Goal: Check status: Check status

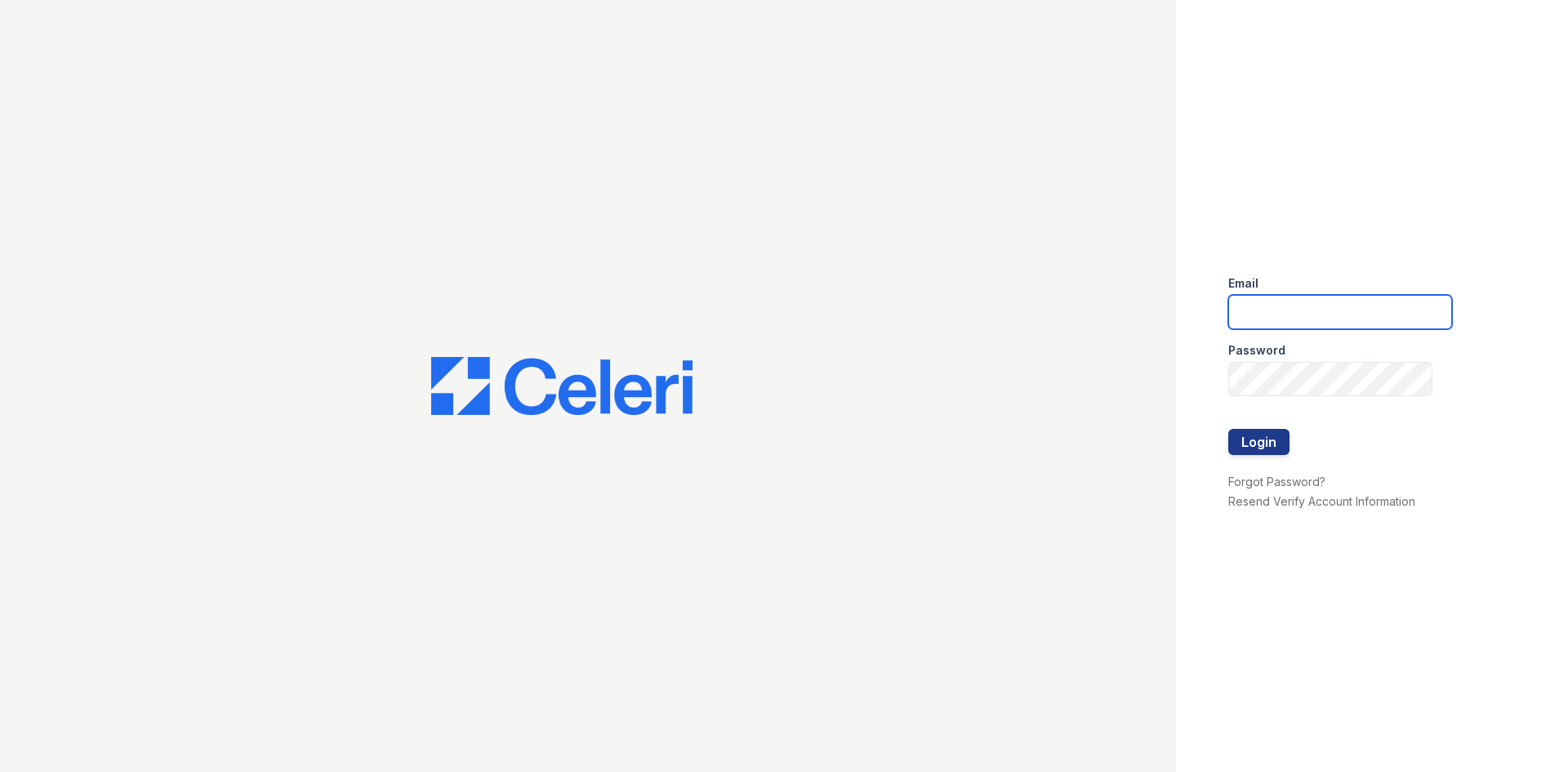
type input "[EMAIL_ADDRESS][DOMAIN_NAME]"
click at [1261, 456] on div at bounding box center [1340, 463] width 224 height 16
click at [1258, 446] on button "Login" at bounding box center [1258, 442] width 61 height 27
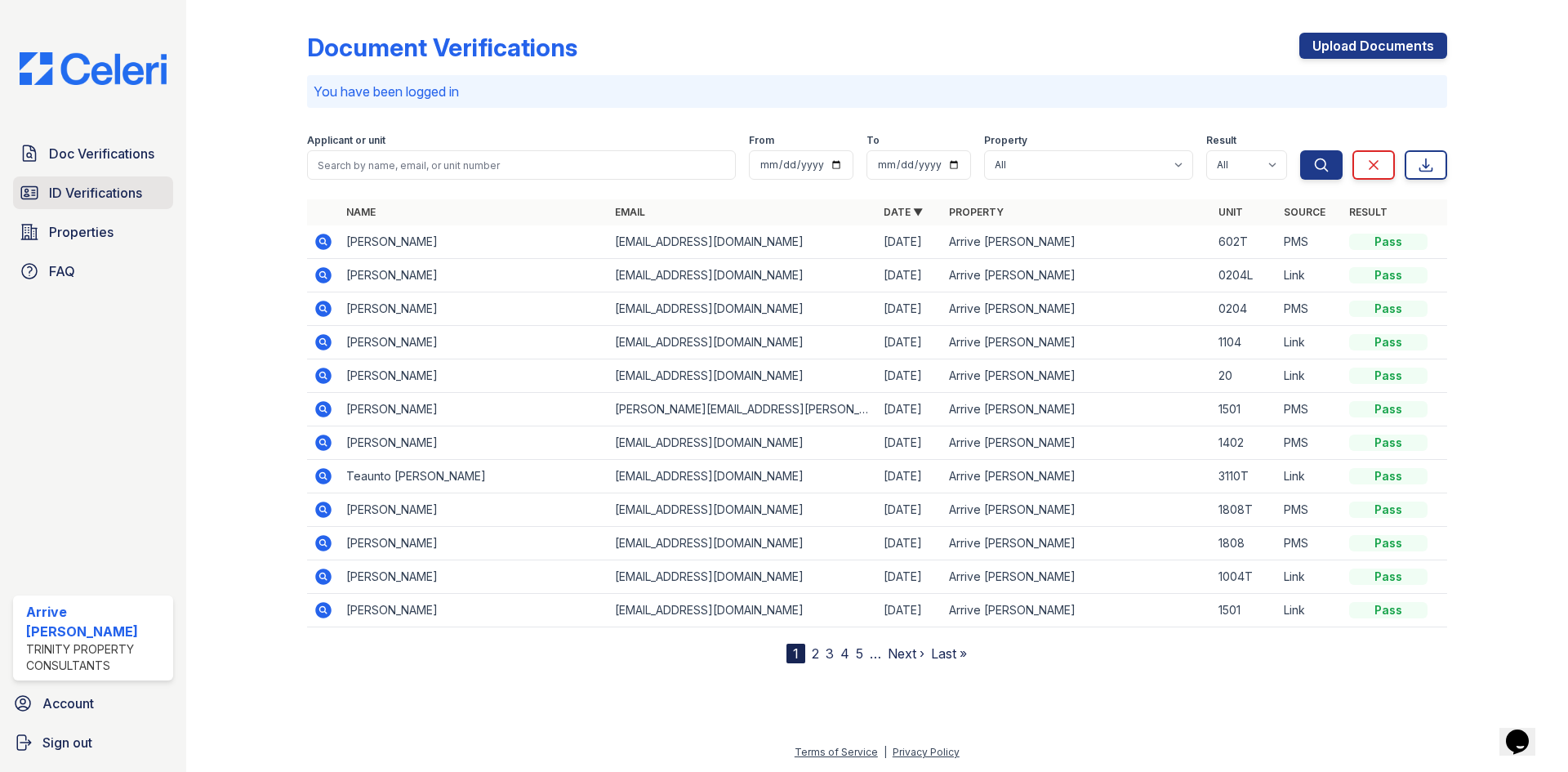
click at [55, 202] on span "ID Verifications" at bounding box center [95, 193] width 93 height 19
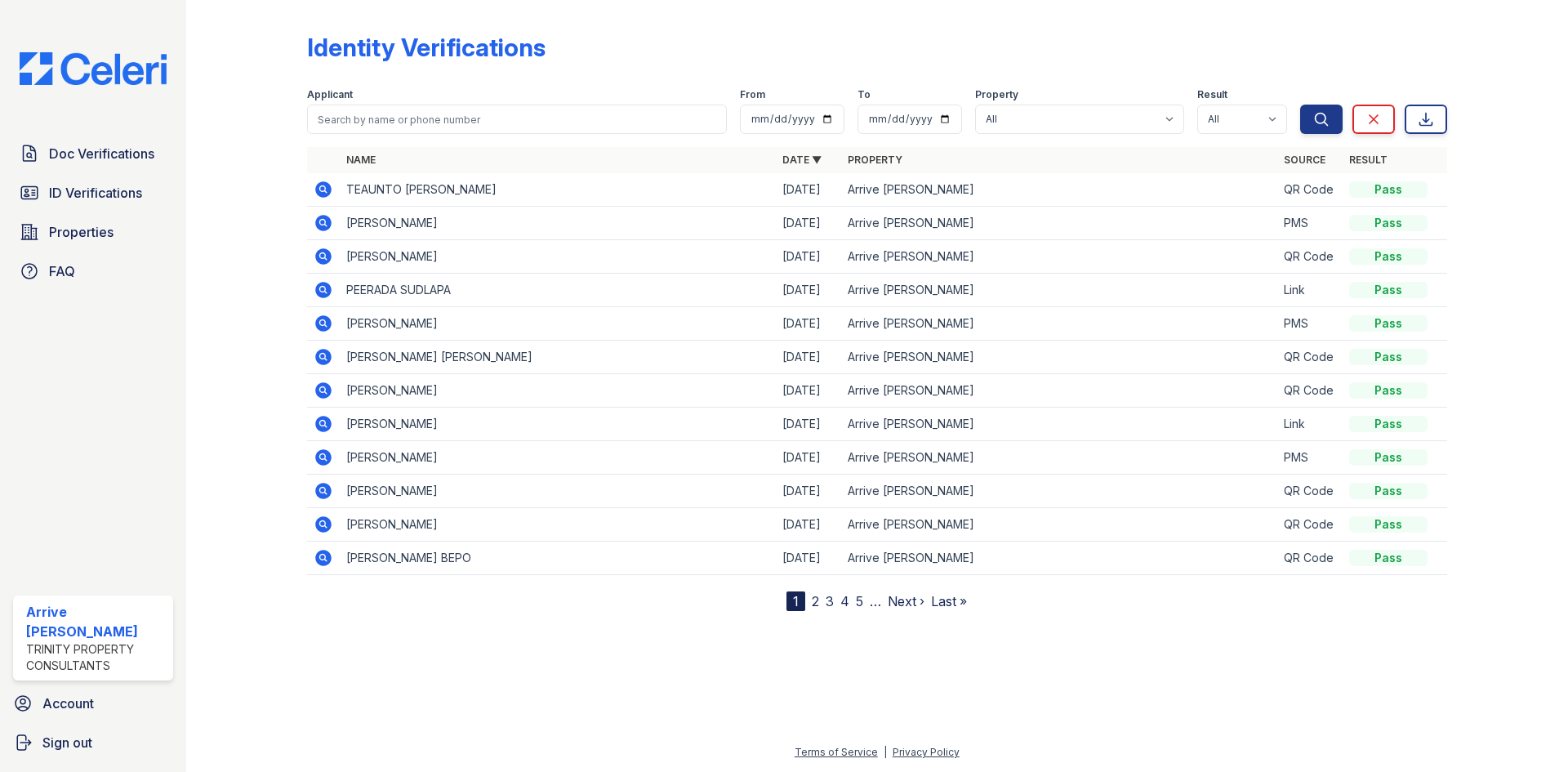
click at [320, 188] on icon at bounding box center [323, 189] width 19 height 19
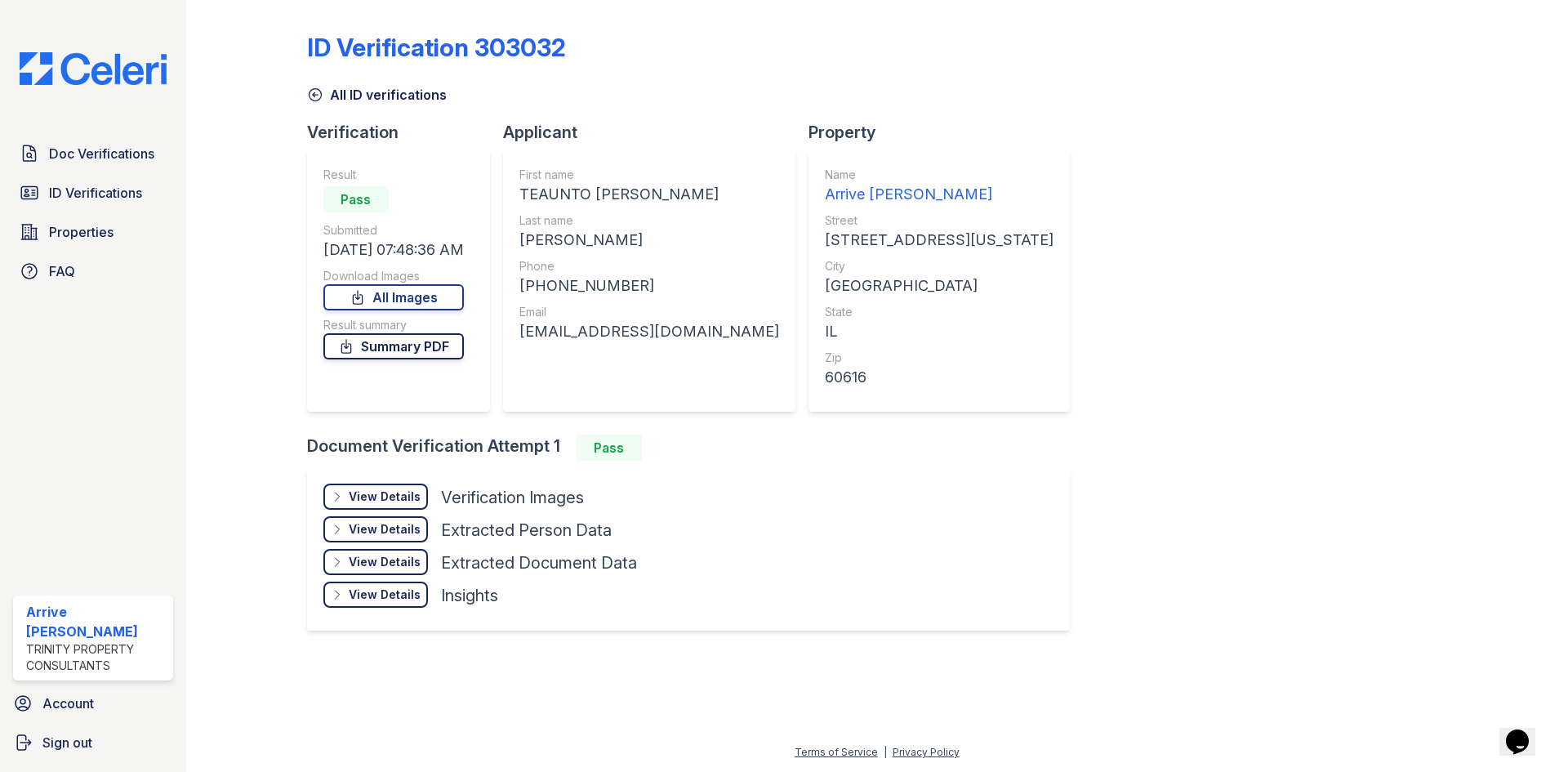
click at [417, 347] on link "Summary PDF" at bounding box center [393, 346] width 141 height 27
click at [305, 99] on div at bounding box center [259, 329] width 95 height 646
click at [307, 96] on icon at bounding box center [315, 95] width 16 height 16
click at [313, 100] on icon at bounding box center [315, 96] width 12 height 12
click at [317, 92] on icon at bounding box center [315, 95] width 16 height 16
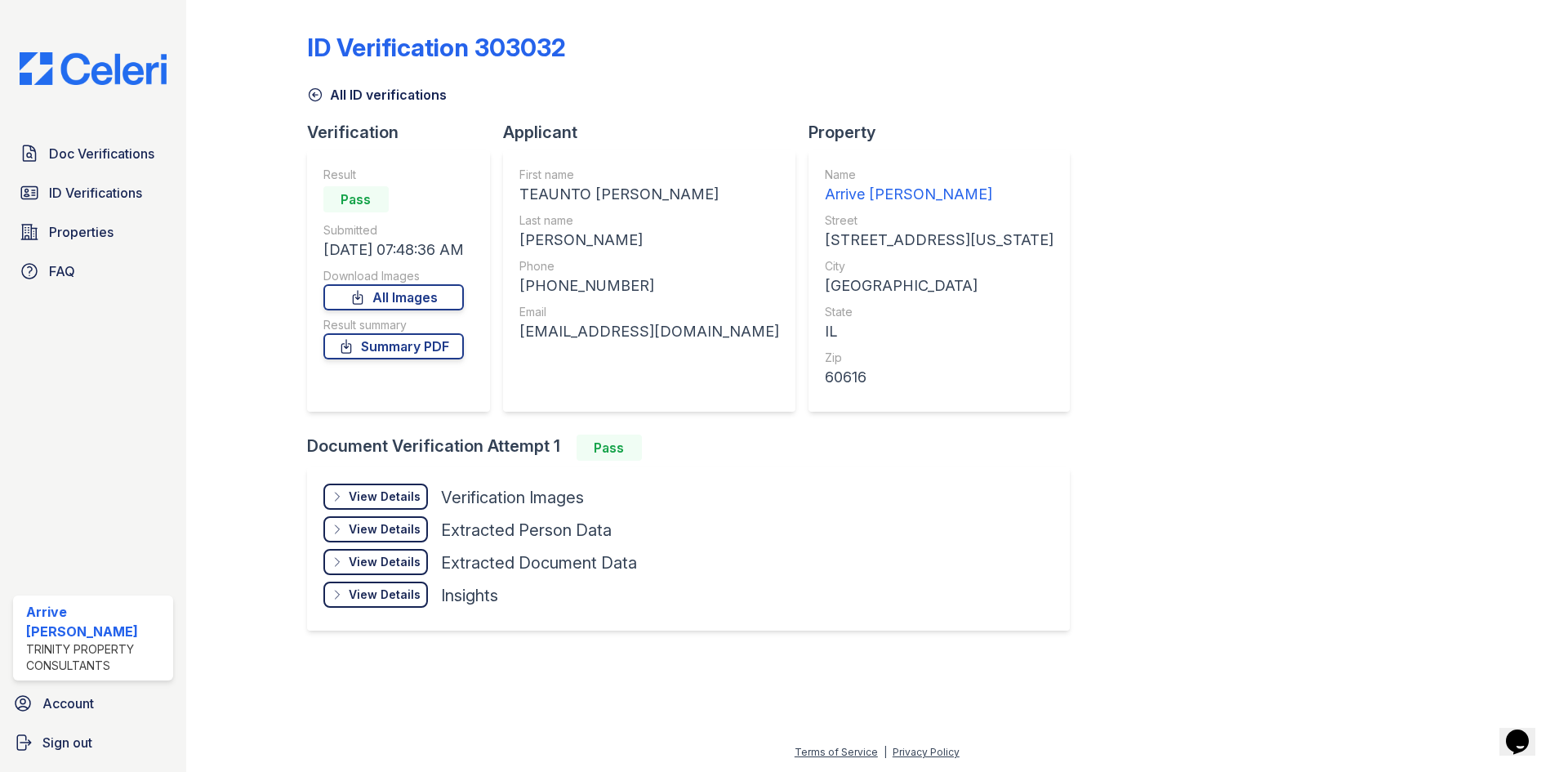
click at [314, 89] on icon at bounding box center [315, 96] width 12 height 12
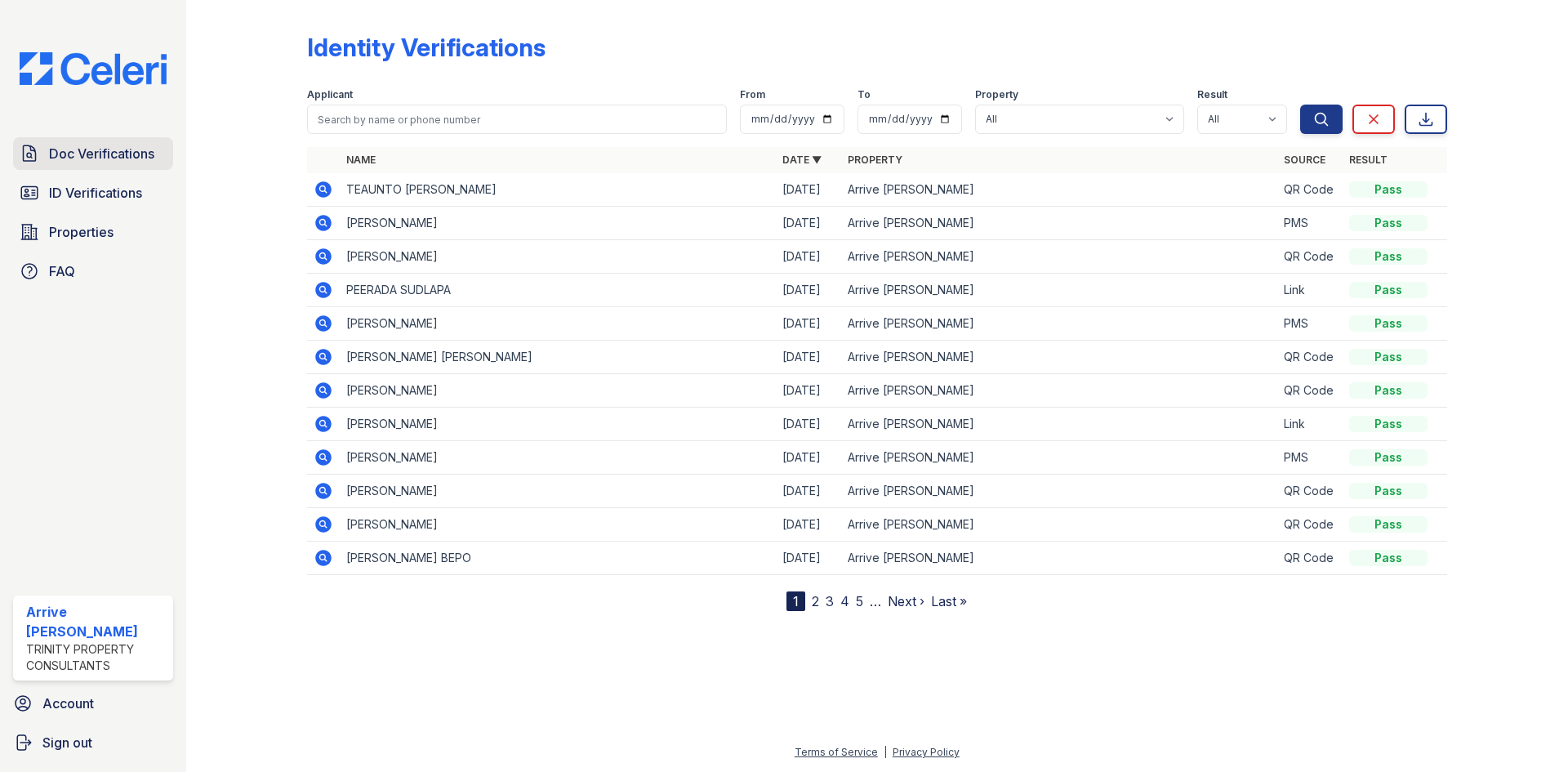
click at [111, 161] on span "Doc Verifications" at bounding box center [101, 153] width 105 height 19
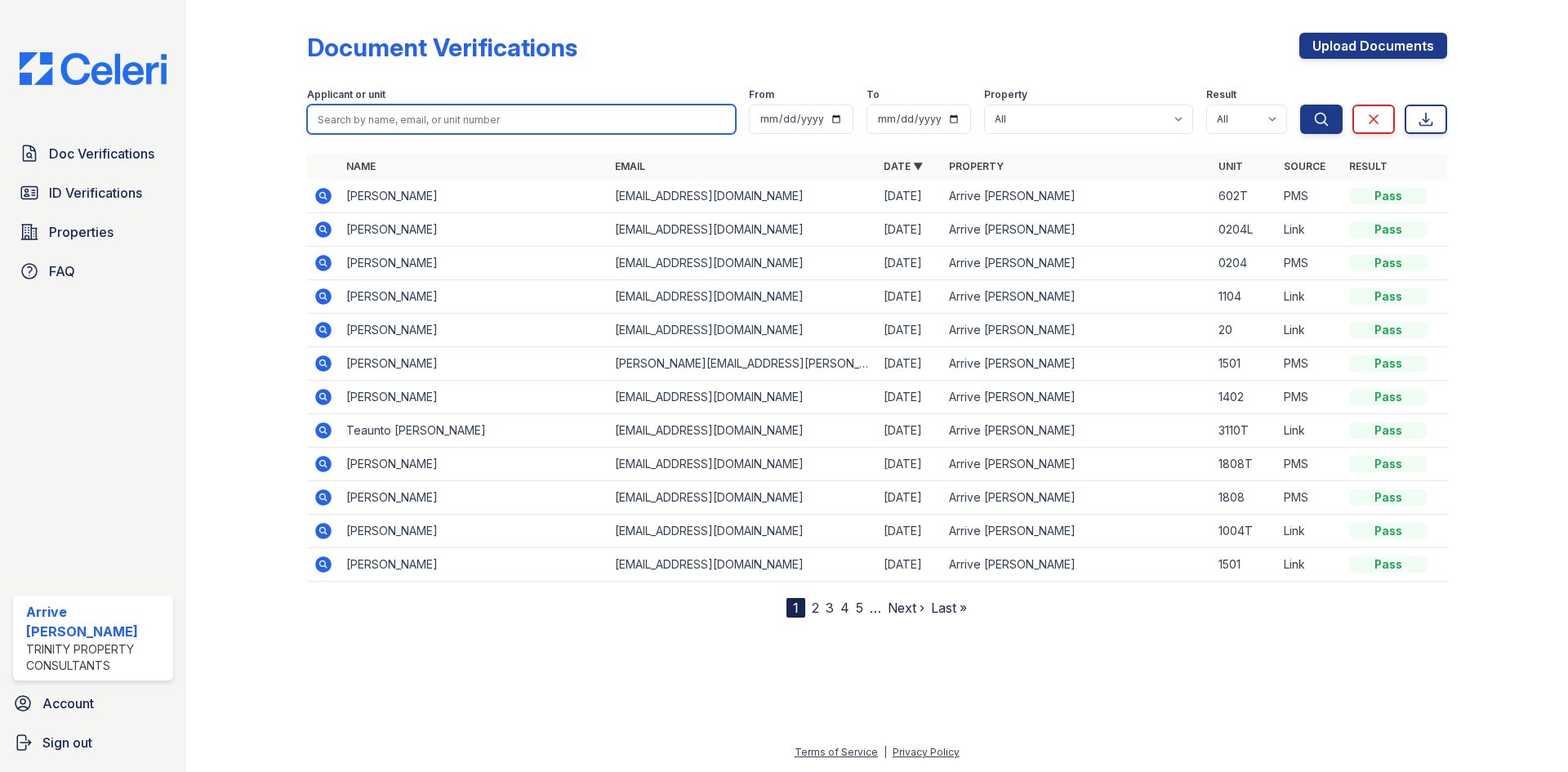
click at [381, 116] on input "search" at bounding box center [521, 119] width 429 height 29
type input "teaunto"
click at [1300, 104] on button "Search" at bounding box center [1321, 119] width 42 height 29
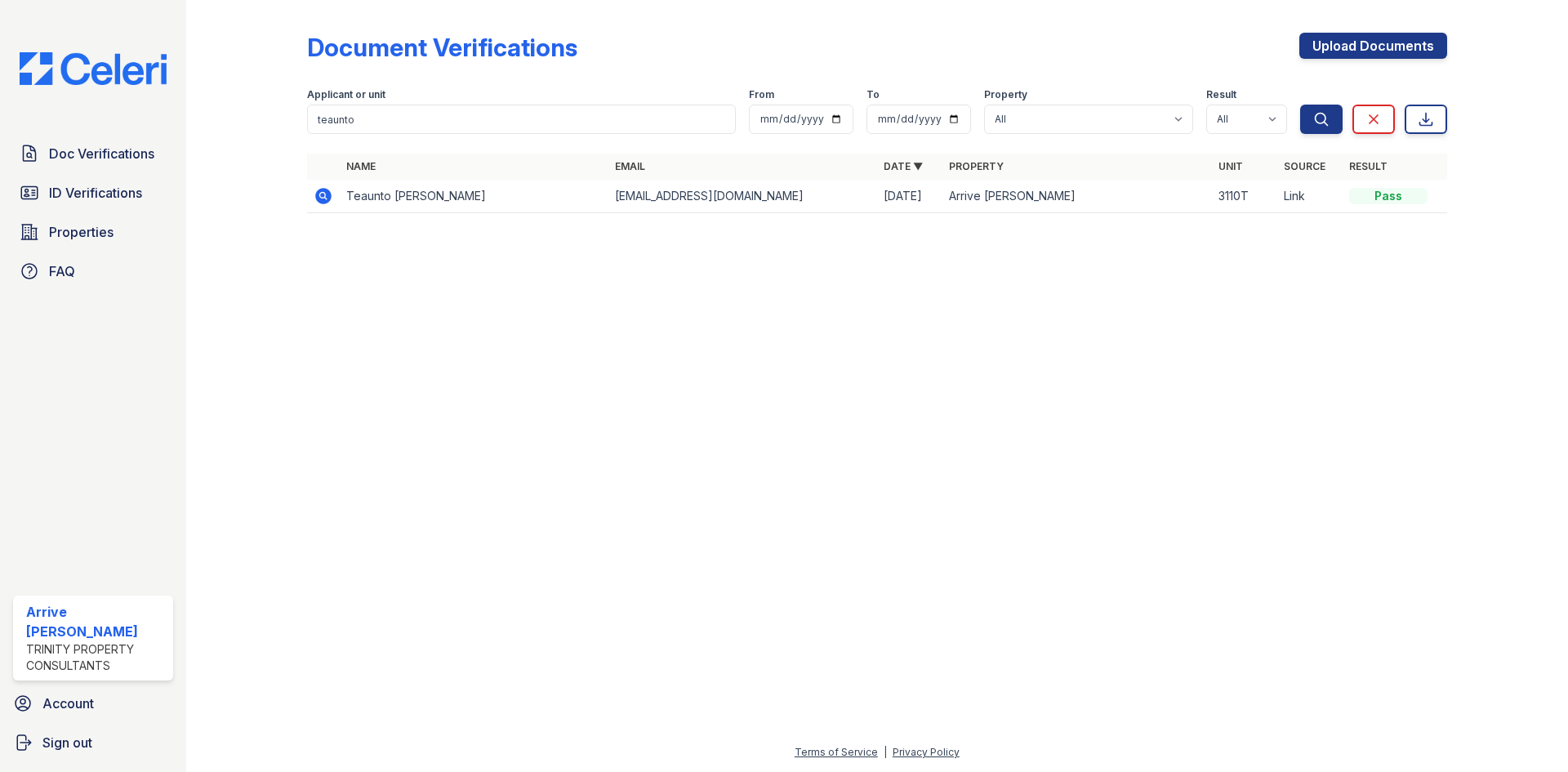
click at [326, 186] on icon at bounding box center [323, 196] width 19 height 19
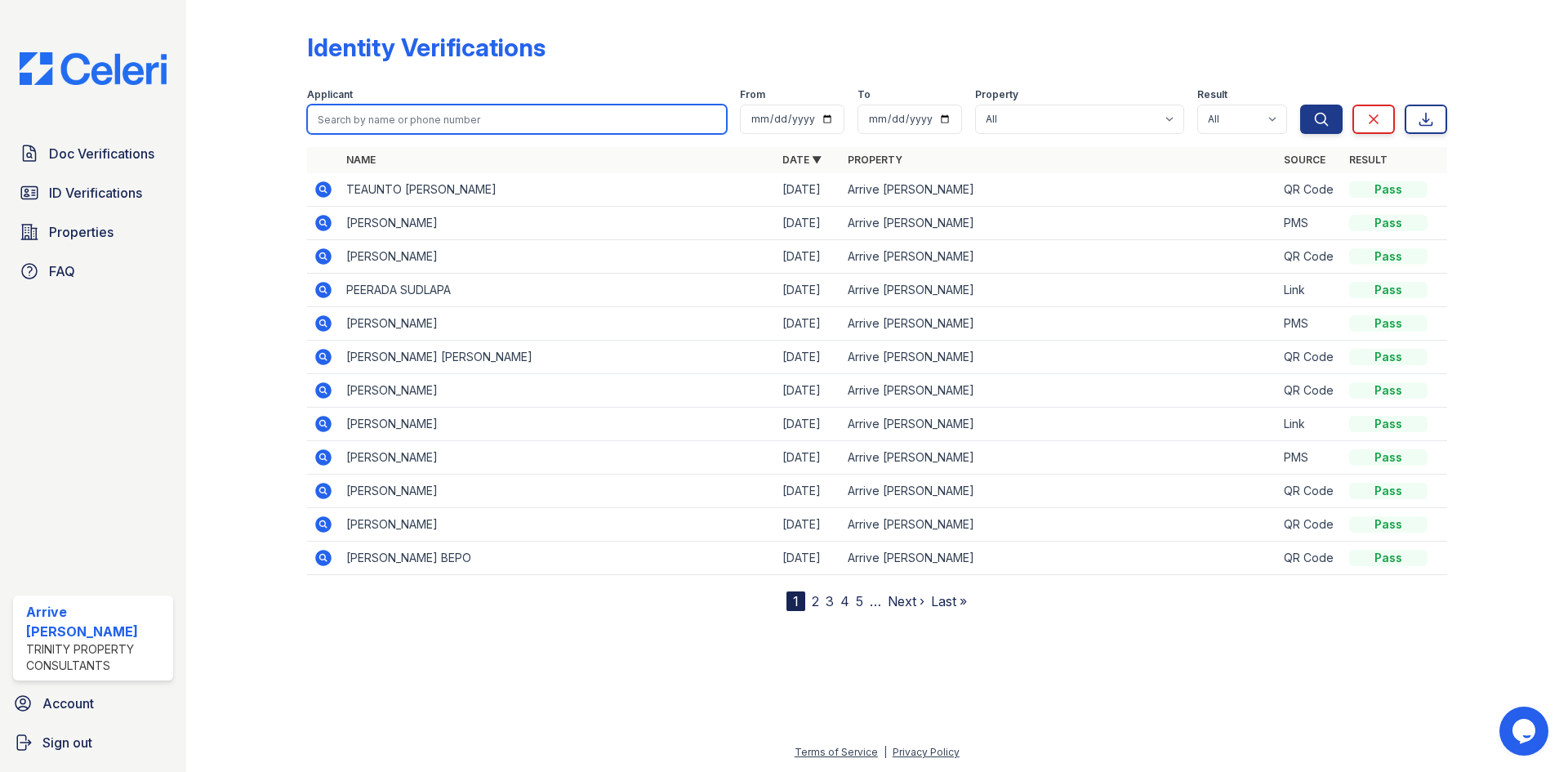
click at [394, 112] on input "search" at bounding box center [517, 119] width 420 height 29
type input "teaunto"
click at [1300, 104] on button "Search" at bounding box center [1321, 119] width 42 height 29
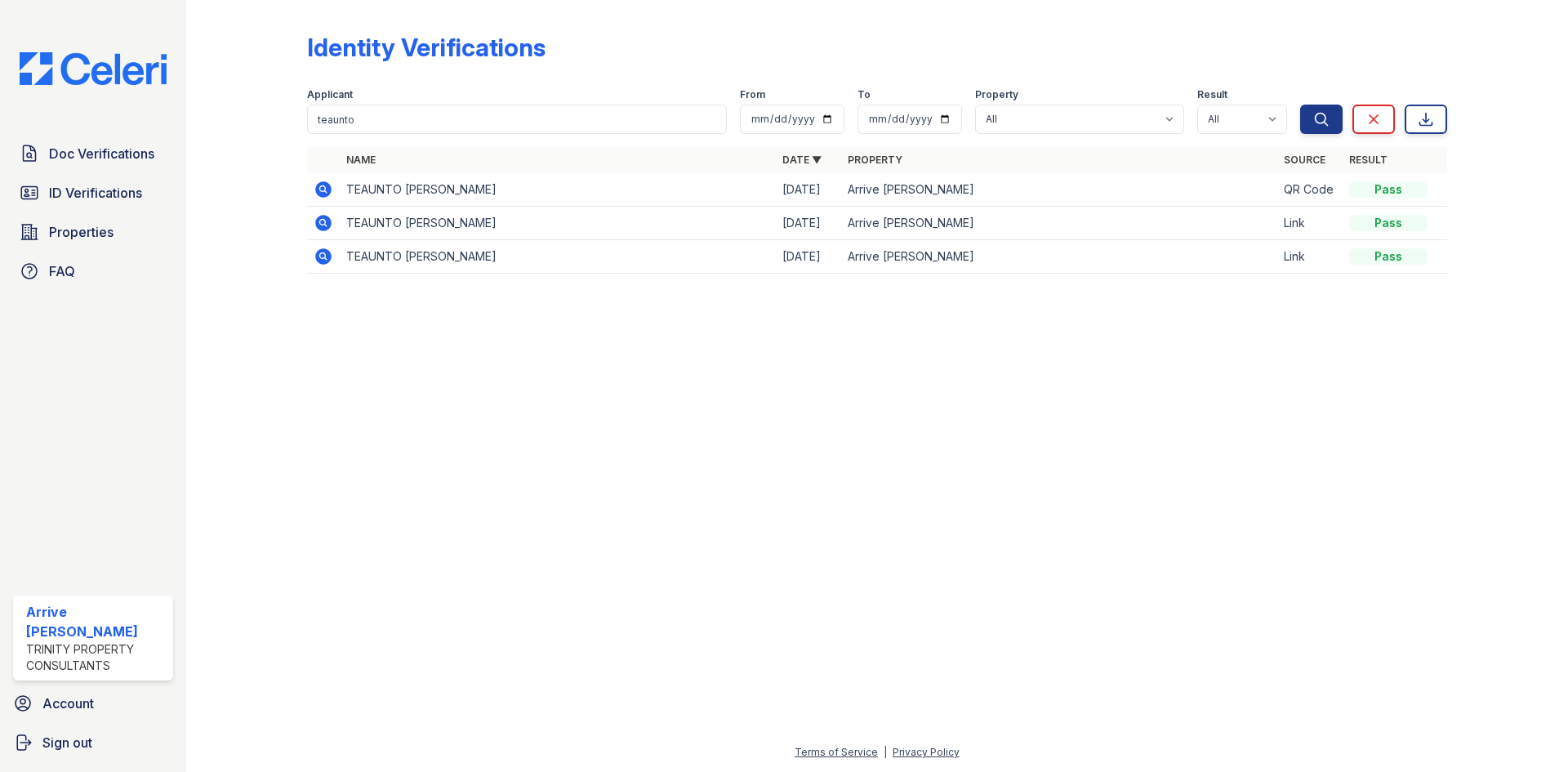
click at [321, 227] on icon at bounding box center [323, 223] width 16 height 16
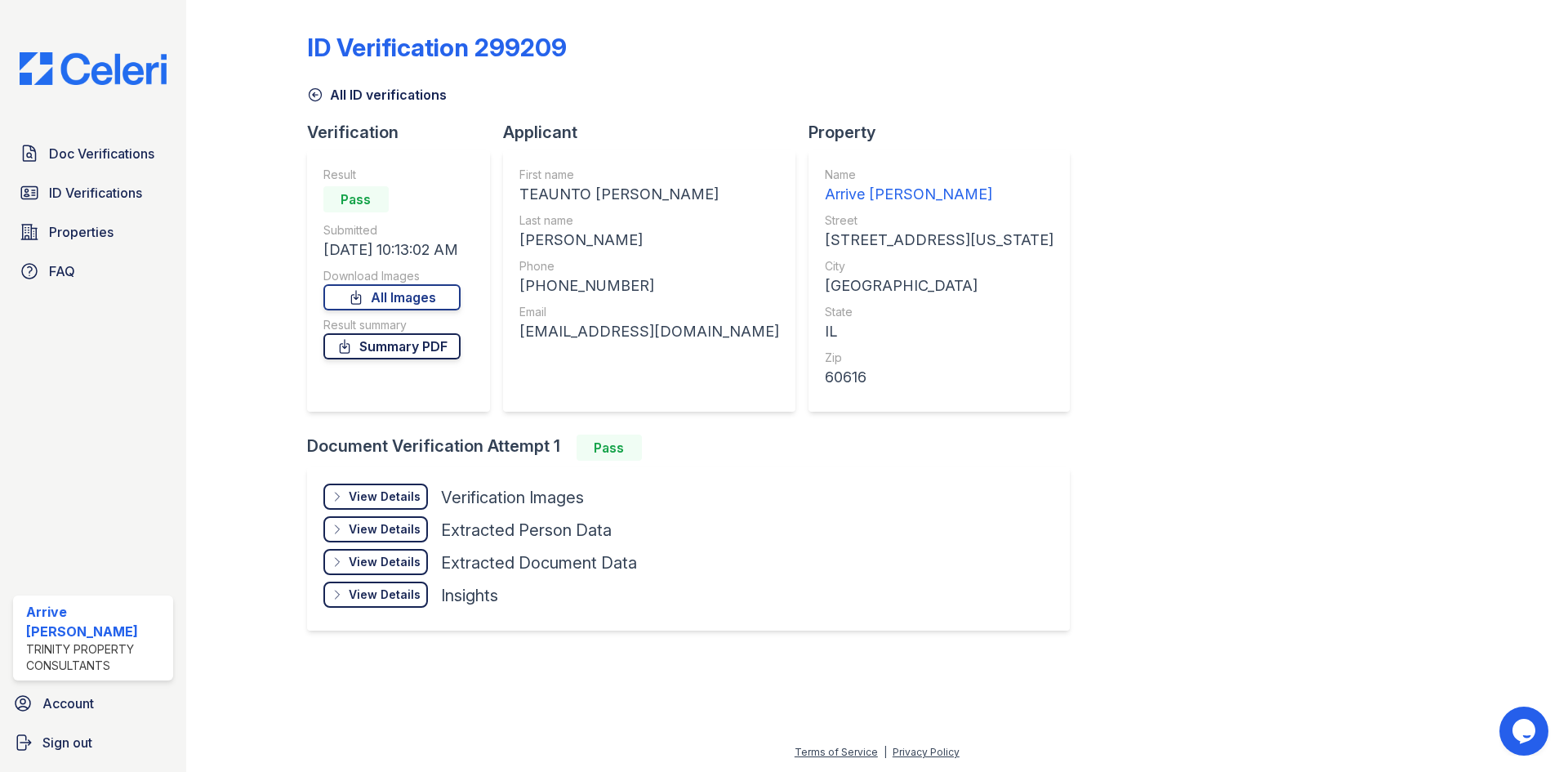
click at [415, 345] on link "Summary PDF" at bounding box center [391, 346] width 137 height 27
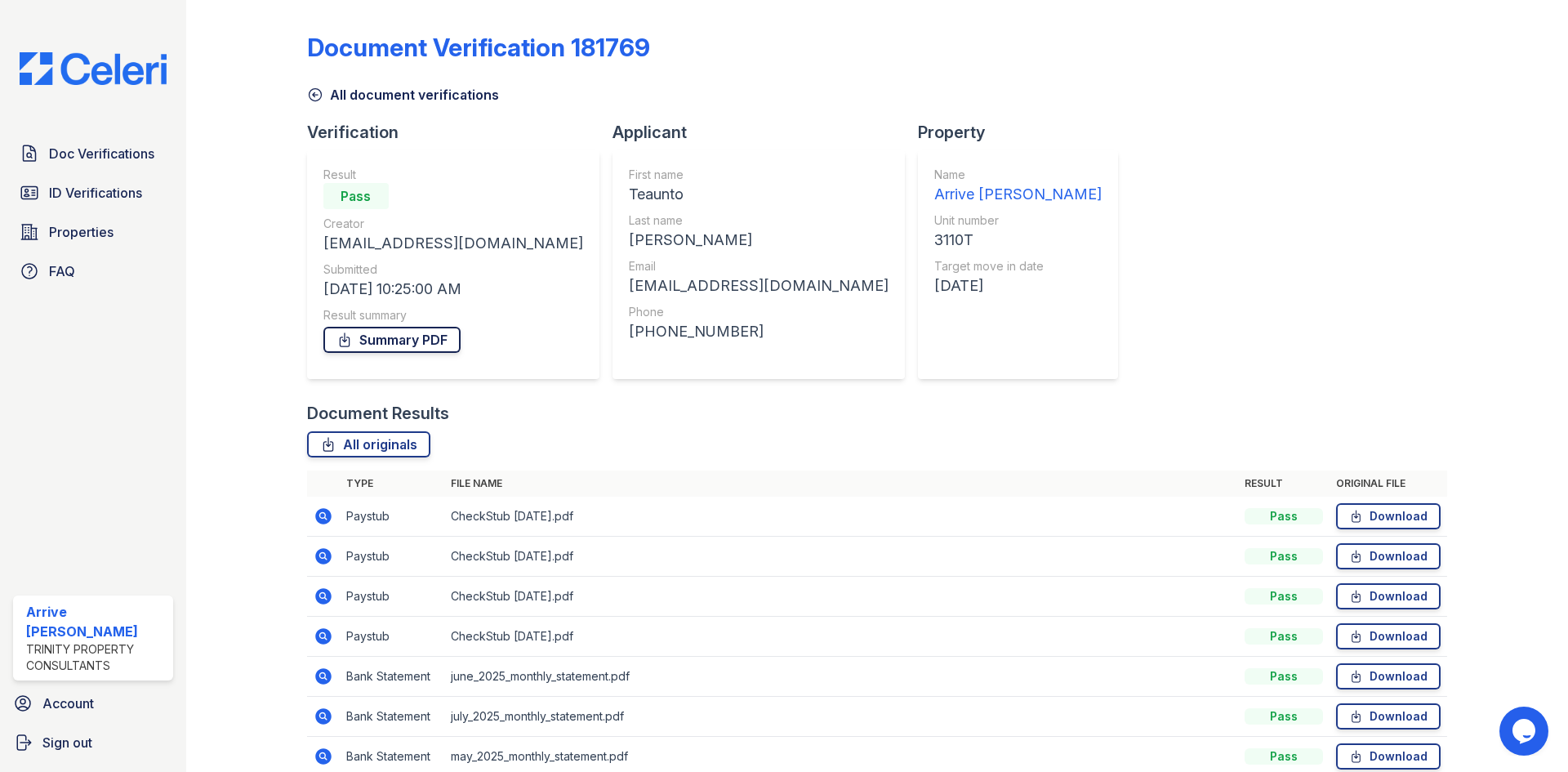
click at [375, 343] on link "Summary PDF" at bounding box center [391, 340] width 137 height 27
